Goal: Communication & Community: Ask a question

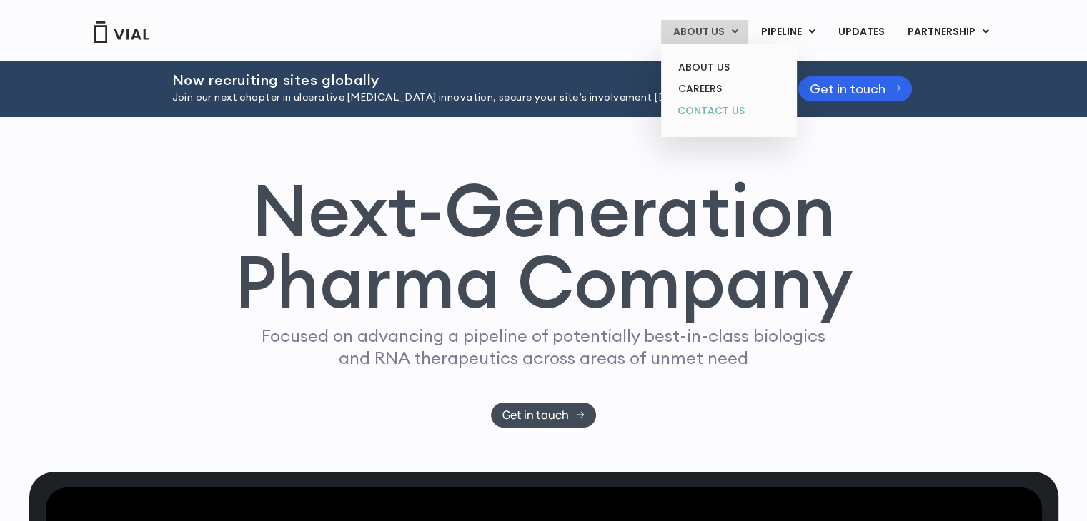
click at [717, 112] on link "CONTACT US" at bounding box center [728, 111] width 125 height 23
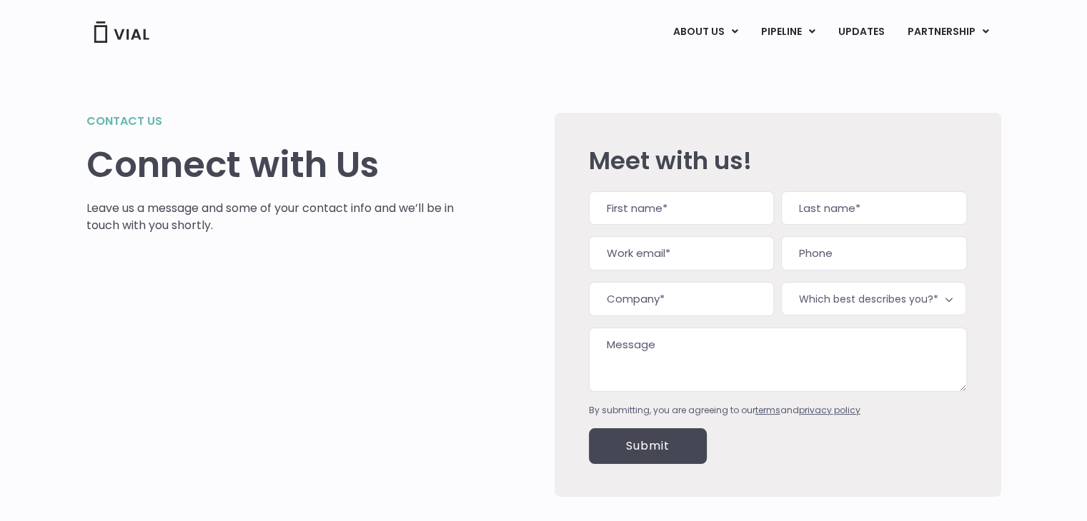
click at [678, 204] on input "First" at bounding box center [681, 208] width 185 height 34
type input "Fiorella"
type input "Caligaris"
type input "f-caligaris@humanitas-it.com"
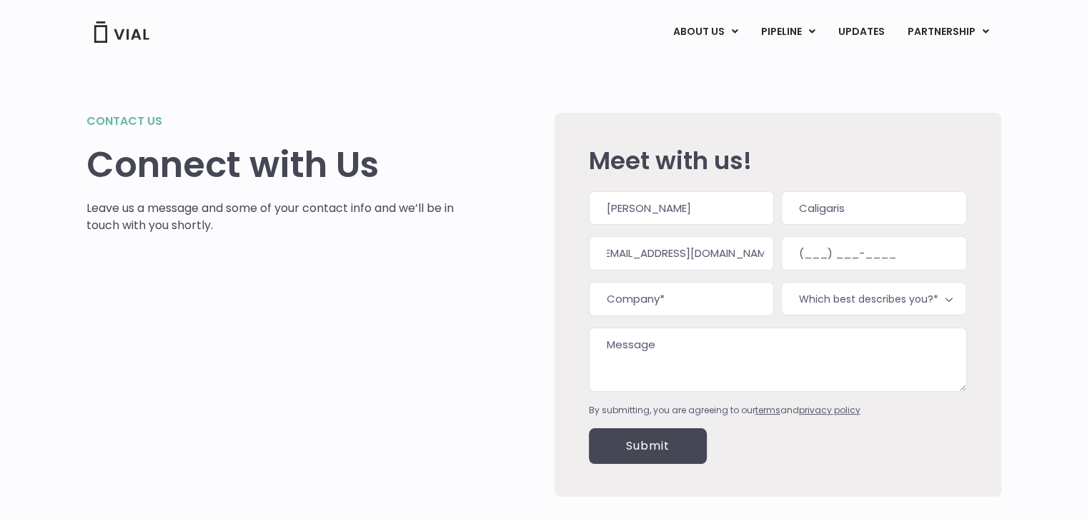
scroll to position [0, 0]
type input "(393) 663-0385"
type input "Humanitas IT"
type input "f-caligaris@humanitas-it.com(393) 663-0385"
type input "(___) ___-____"
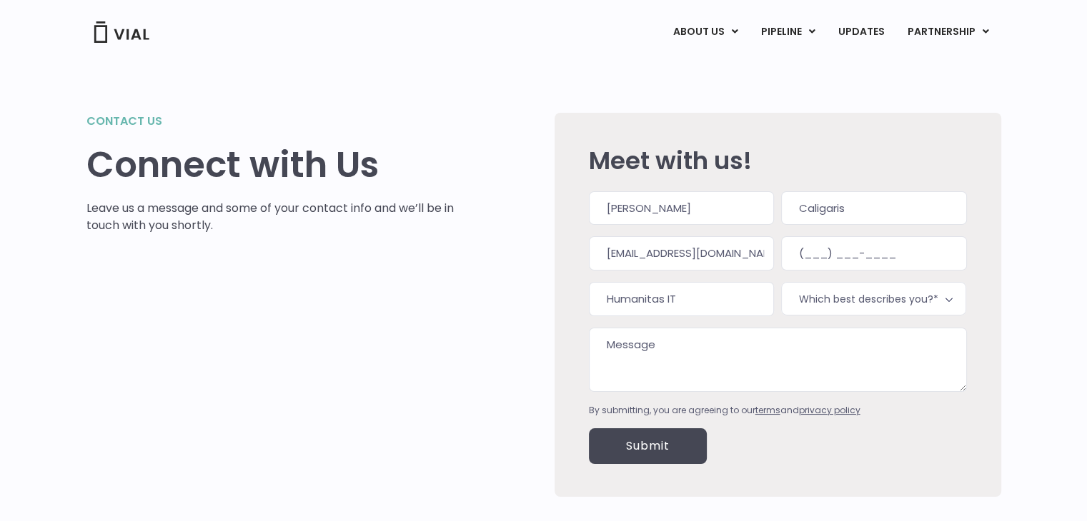
type input "f-caligaris@humanitas-it.com(393) 663-0385"
click at [865, 291] on span "Which best describes you?*" at bounding box center [873, 299] width 185 height 34
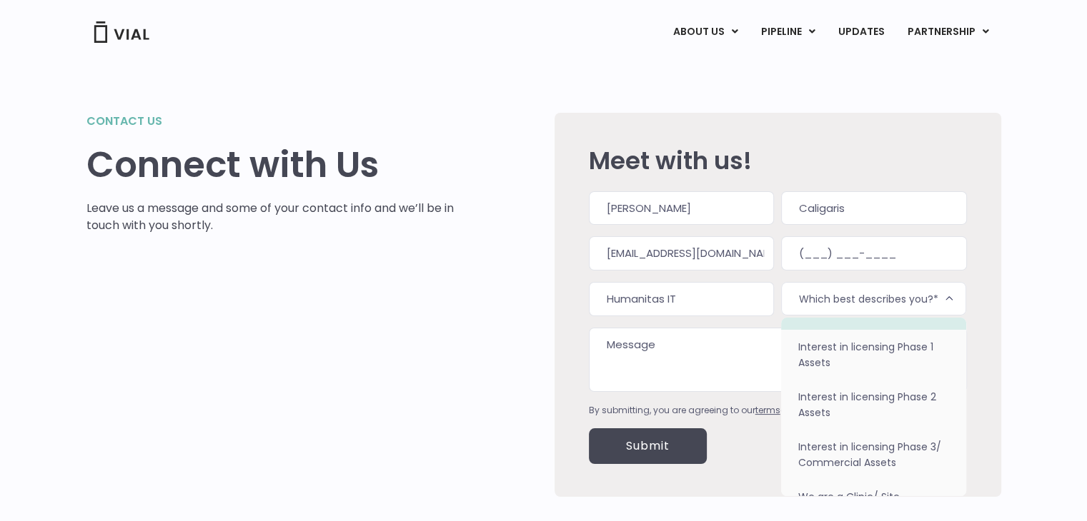
scroll to position [89, 0]
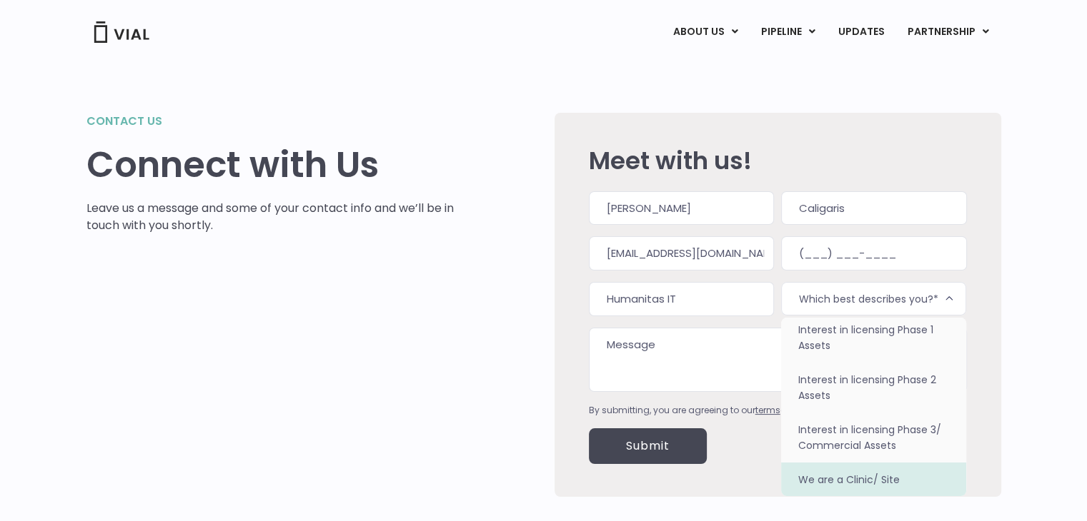
select select "We are a Clinic/ Site"
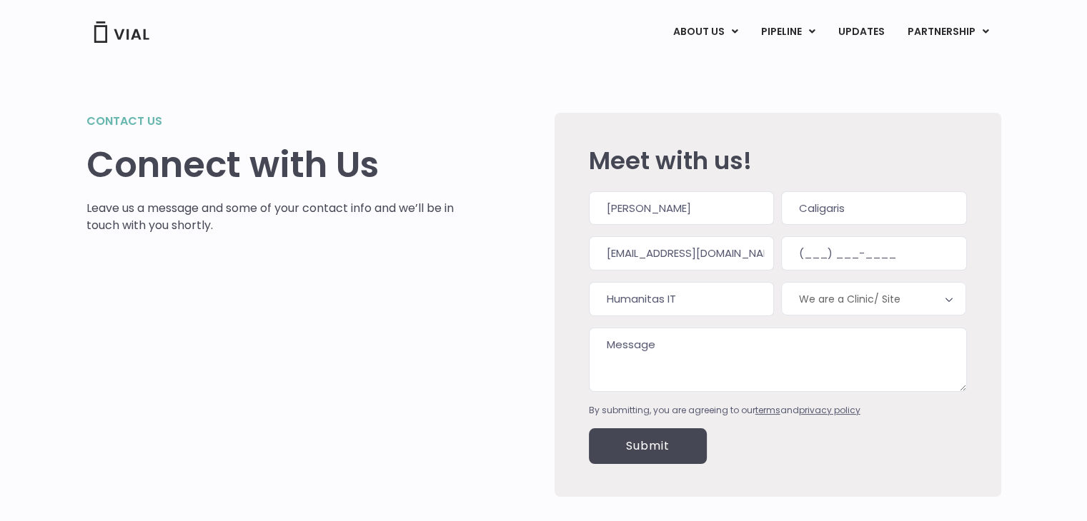
click at [718, 364] on textarea "Message" at bounding box center [778, 360] width 378 height 64
drag, startPoint x: 456, startPoint y: 336, endPoint x: 603, endPoint y: 360, distance: 148.3
click at [469, 336] on div "Contact us Connect with Us Leave us a message and some of your contact info and…" at bounding box center [543, 305] width 914 height 384
click at [640, 366] on textarea "Message" at bounding box center [778, 360] width 378 height 64
paste textarea "Good day, I’m Fiorella, founder of Humanitas IT. We specialize in helping U.S. …"
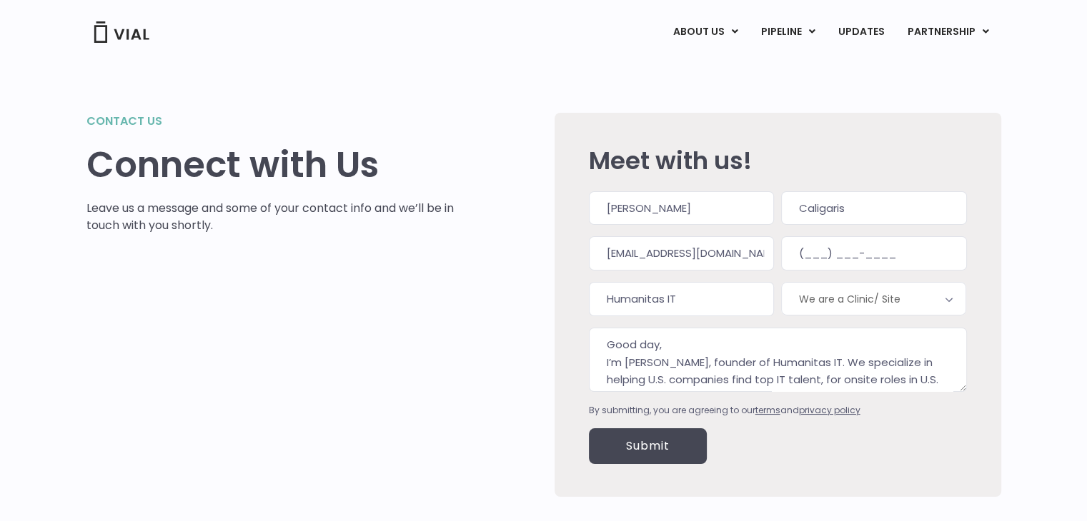
scroll to position [191, 0]
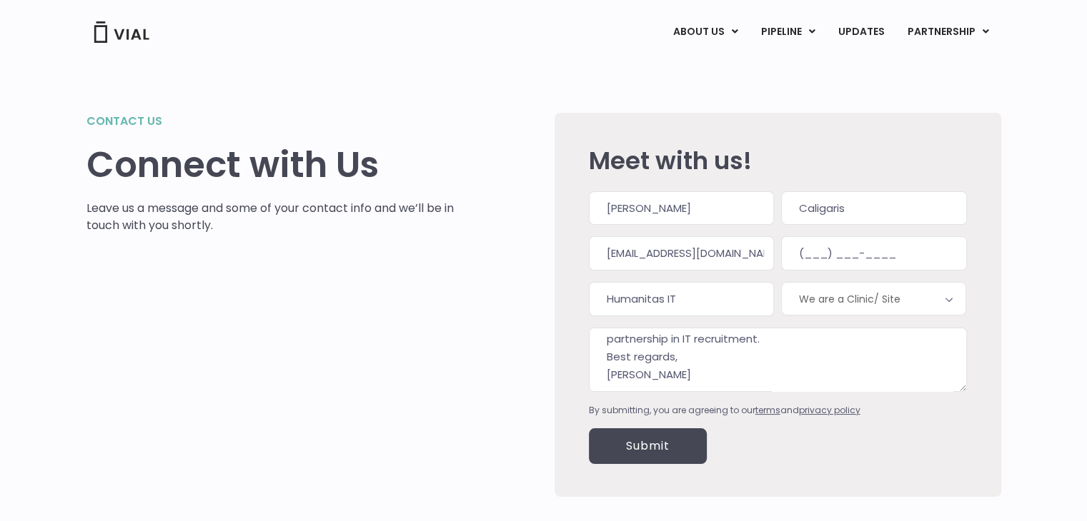
type textarea "Good day, I’m Fiorella, founder of Humanitas IT. We specialize in helping U.S. …"
click at [644, 446] on input "Submit" at bounding box center [648, 447] width 118 height 36
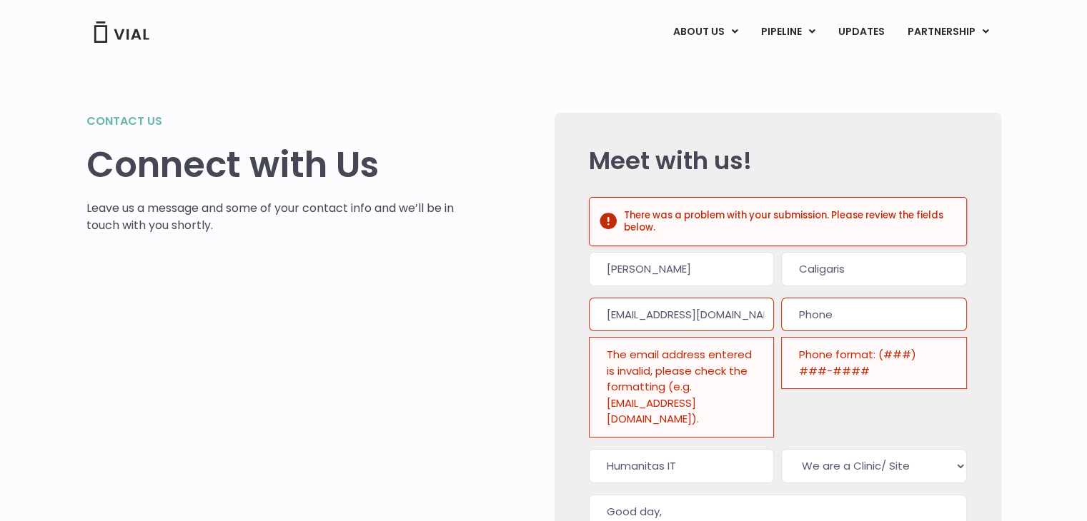
scroll to position [0, 0]
click at [839, 318] on input "(___) ___-____" at bounding box center [873, 315] width 185 height 34
click at [803, 316] on input "(___) ___-____" at bounding box center [873, 315] width 185 height 34
type input "(366) 303-8549"
click at [543, 331] on div "Contact us Connect with Us Leave us a message and some of your contact info and…" at bounding box center [543, 388] width 914 height 551
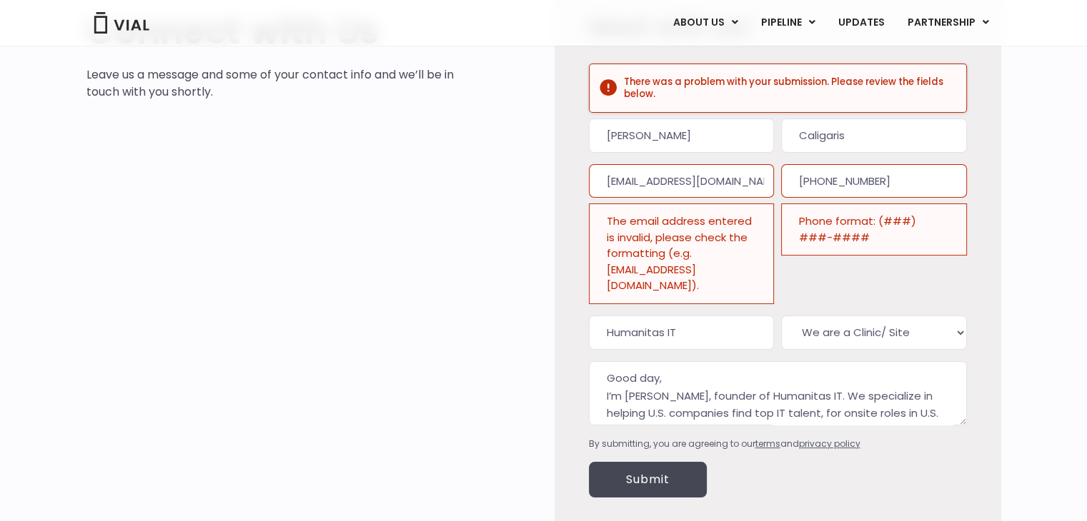
scroll to position [143, 0]
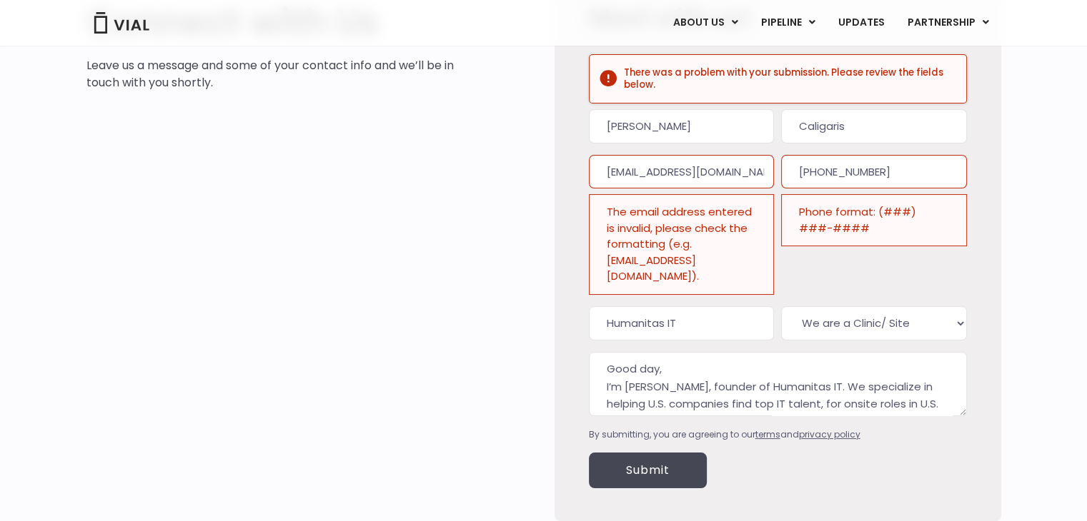
click at [641, 453] on input "Submit" at bounding box center [648, 471] width 118 height 36
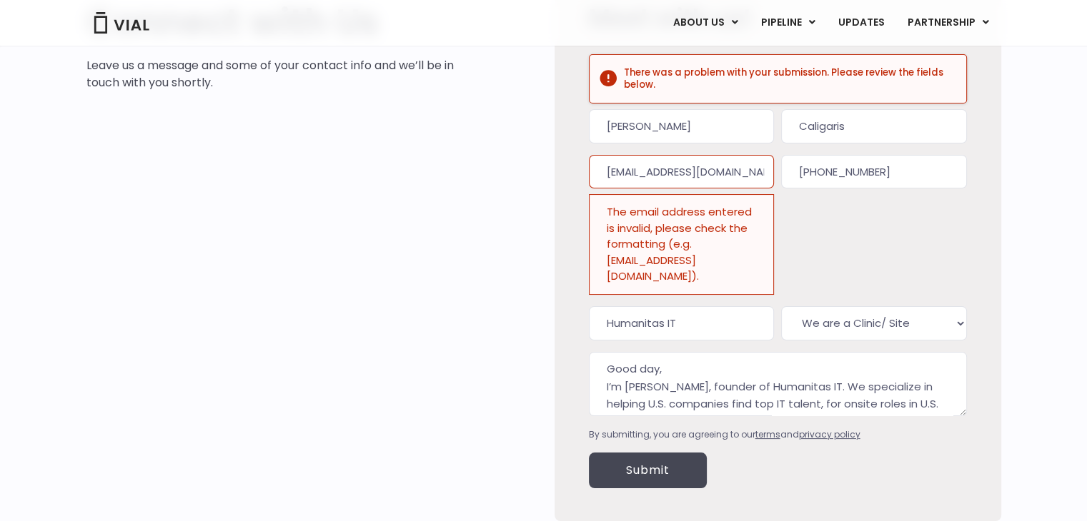
click at [824, 175] on div "LinkedIn This field is for validation purposes and should be left unchanged. Na…" at bounding box center [778, 275] width 378 height 332
click at [689, 174] on input "f-caligaris@humanitas-it.com(393) 663-0385" at bounding box center [681, 172] width 185 height 34
drag, startPoint x: 680, startPoint y: 169, endPoint x: 877, endPoint y: 183, distance: 197.0
click at [877, 183] on div "LinkedIn This field is for validation purposes and should be left unchanged. Na…" at bounding box center [778, 275] width 378 height 332
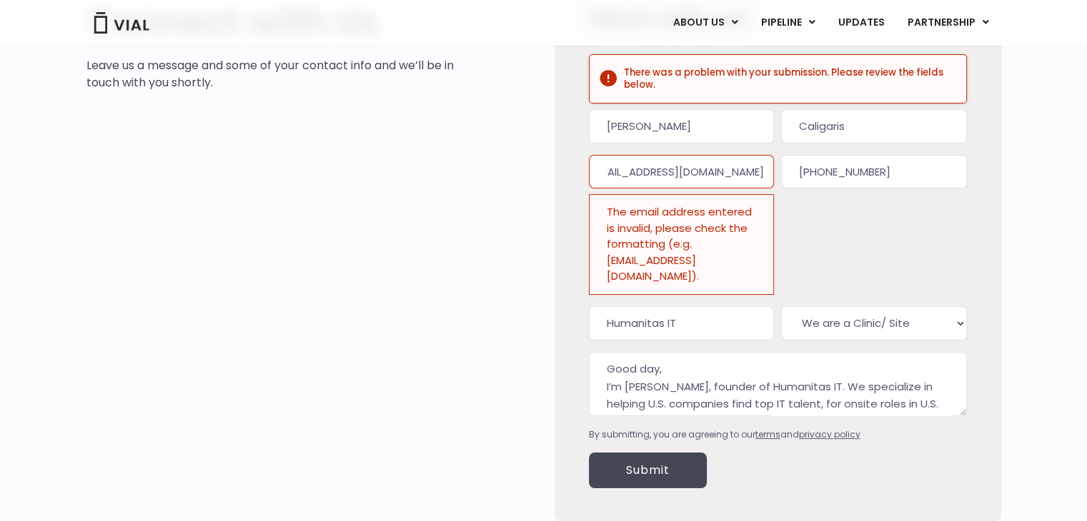
scroll to position [0, 6]
type input "f-caligaris@humanitas-it.com"
click at [640, 453] on input "Submit" at bounding box center [648, 471] width 118 height 36
